Goal: Task Accomplishment & Management: Manage account settings

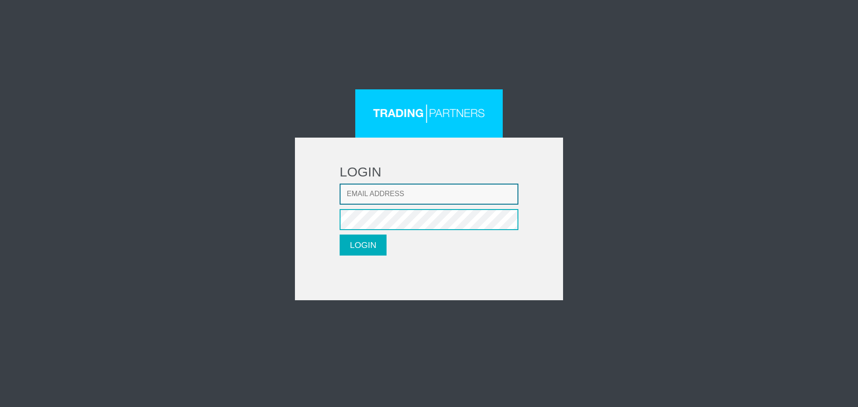
type input "[EMAIL_ADDRESS][DOMAIN_NAME]"
click at [387, 248] on form "LOGIN Email address [EMAIL_ADDRESS][DOMAIN_NAME] Password LOGIN Please wait..." at bounding box center [429, 219] width 268 height 163
drag, startPoint x: 350, startPoint y: 246, endPoint x: 338, endPoint y: 187, distance: 59.8
click at [350, 244] on button "LOGIN" at bounding box center [363, 245] width 47 height 21
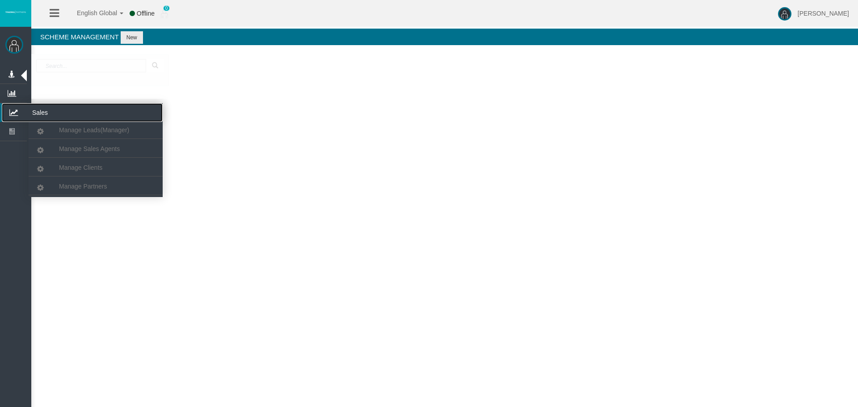
click at [13, 109] on icon at bounding box center [14, 112] width 24 height 19
click at [100, 167] on span "Manage Clients" at bounding box center [80, 167] width 43 height 7
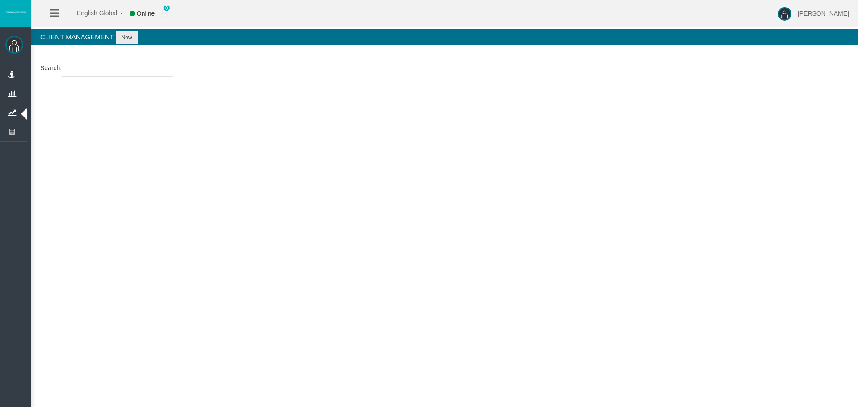
click at [104, 72] on input "number" at bounding box center [118, 70] width 112 height 14
paste input "26107692"
type input "26107692"
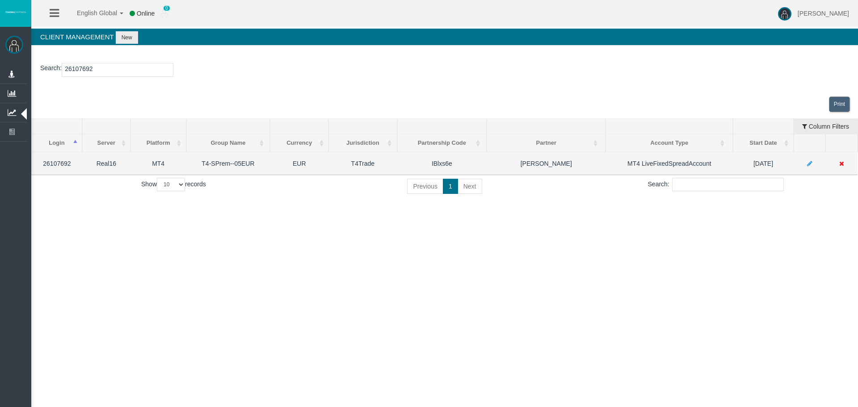
click at [807, 163] on icon at bounding box center [809, 163] width 5 height 6
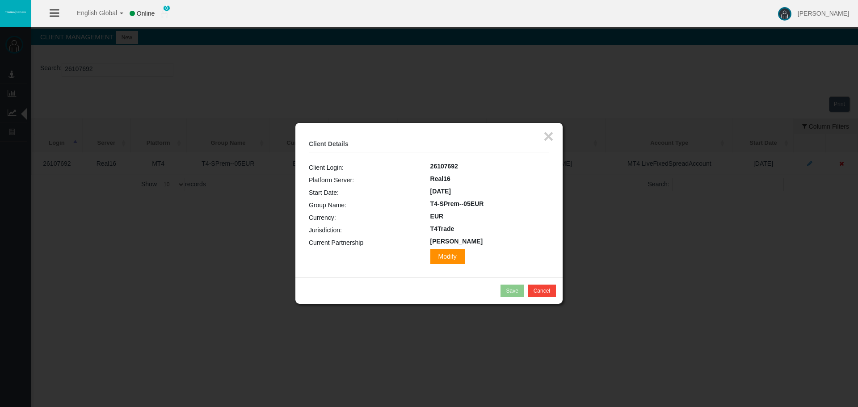
click at [430, 251] on span "Modify" at bounding box center [447, 256] width 34 height 15
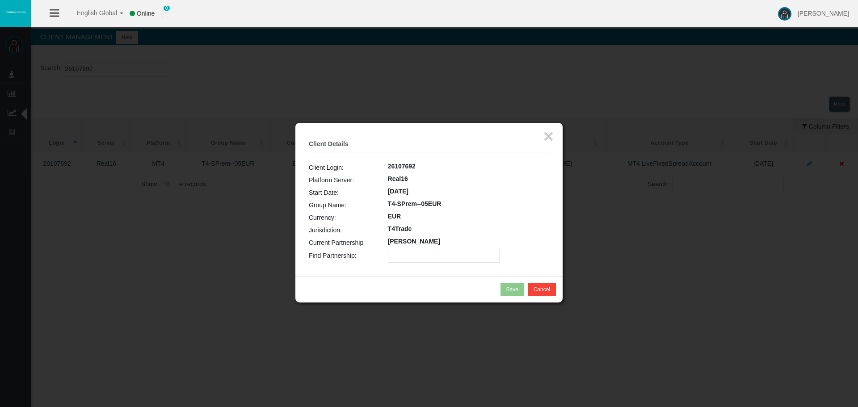
click at [406, 254] on input "text" at bounding box center [444, 256] width 112 height 14
paste input "IBlns41"
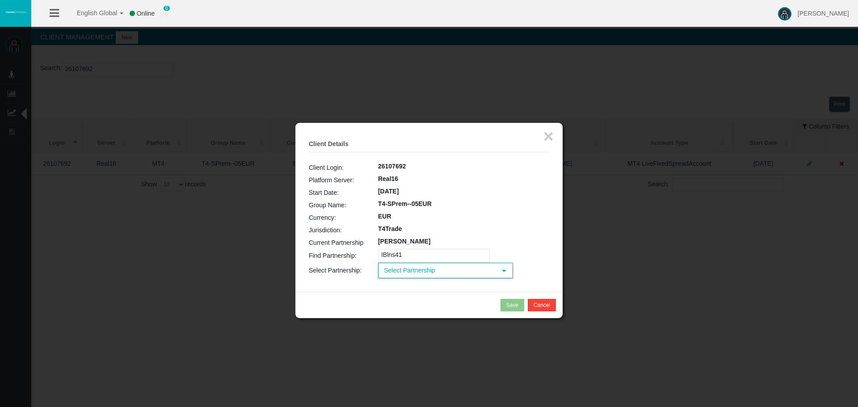
type input "IBlns41"
click at [423, 274] on span "Select Partnership" at bounding box center [437, 271] width 117 height 14
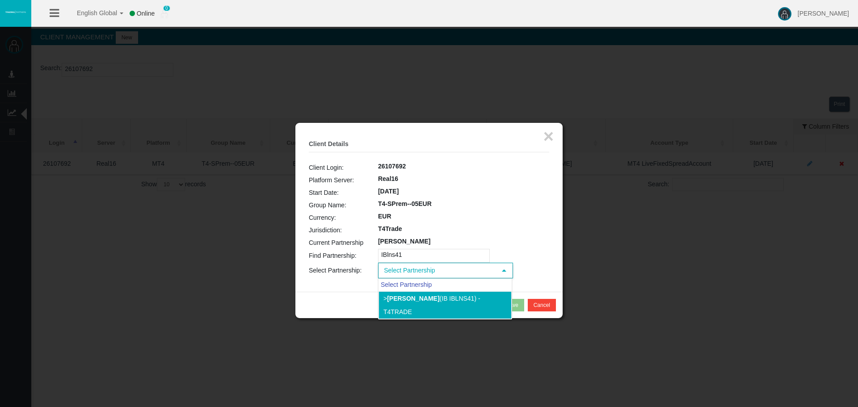
click at [418, 306] on li "> Cristian Fernandez Gomqez (IB IBlns41) - T4Trade" at bounding box center [445, 305] width 133 height 28
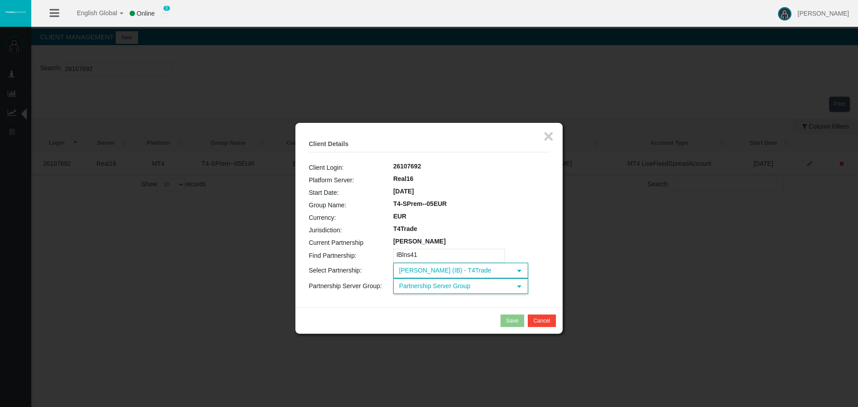
click at [441, 289] on span "Partnership Server Group" at bounding box center [452, 286] width 117 height 14
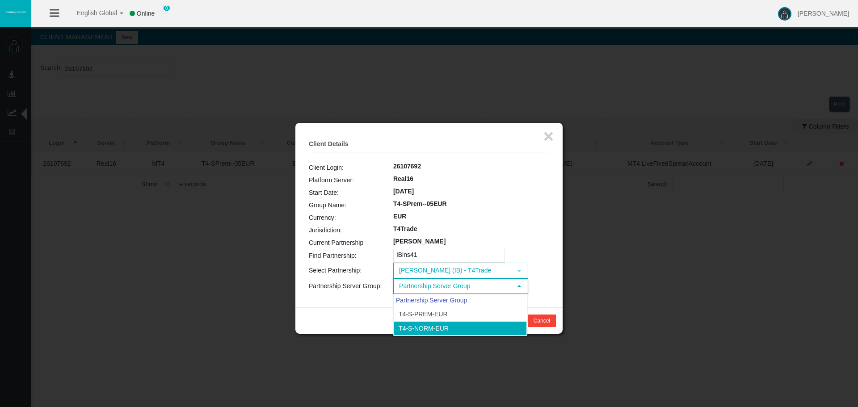
click at [431, 327] on li "T4-S-norm-EUR" at bounding box center [460, 328] width 133 height 14
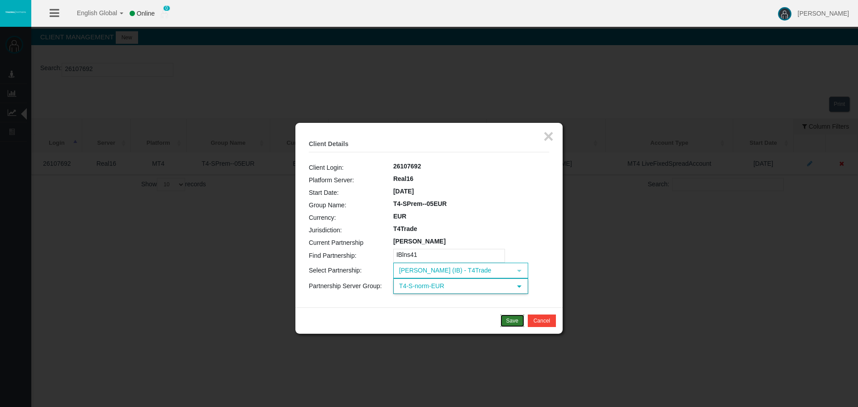
click at [502, 319] on button "Save" at bounding box center [513, 321] width 24 height 13
